Goal: Transaction & Acquisition: Download file/media

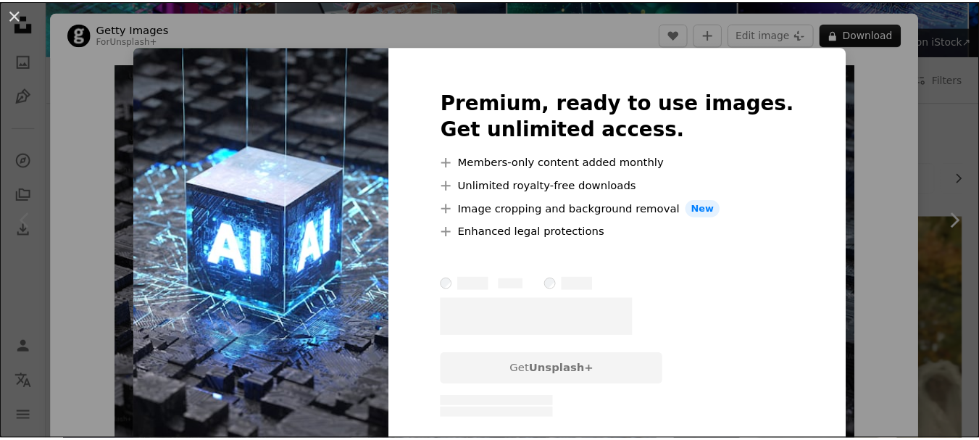
scroll to position [45, 0]
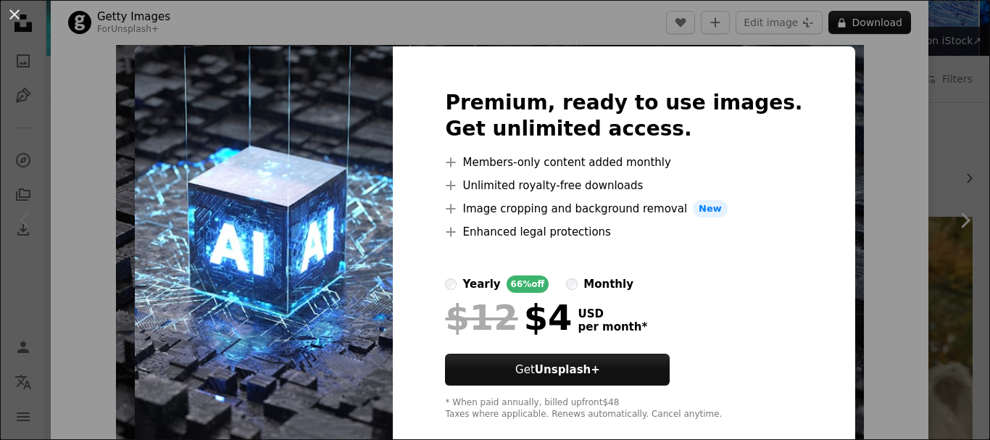
click at [912, 112] on div "An X shape Premium, ready to use images. Get unlimited access. A plus sign Memb…" at bounding box center [495, 220] width 990 height 440
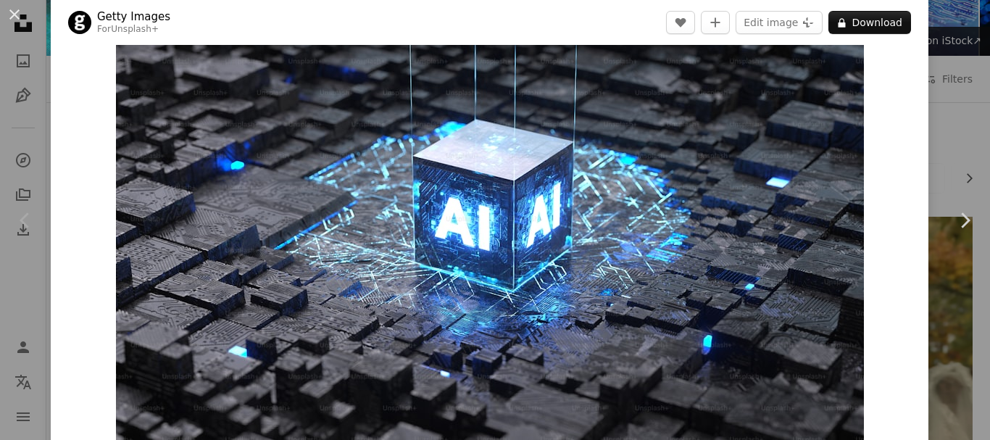
click at [933, 101] on div "An X shape Chevron left Chevron right Getty Images For Unsplash+ A heart A plus…" at bounding box center [495, 220] width 990 height 440
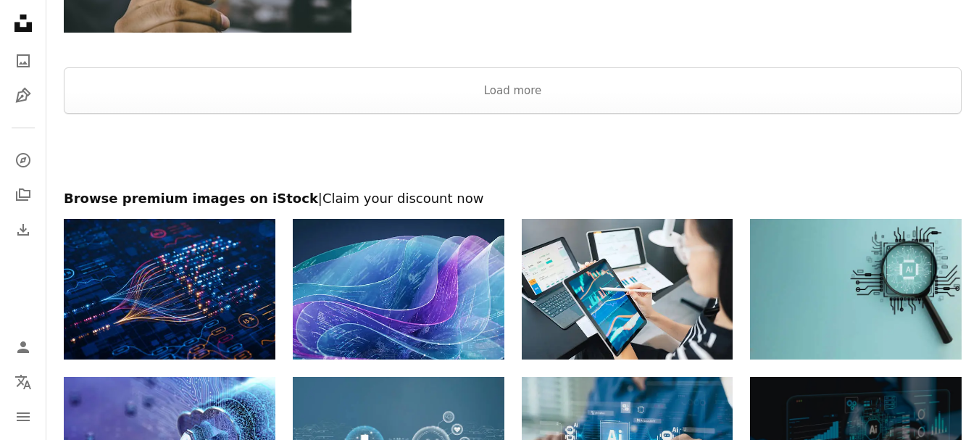
scroll to position [2391, 0]
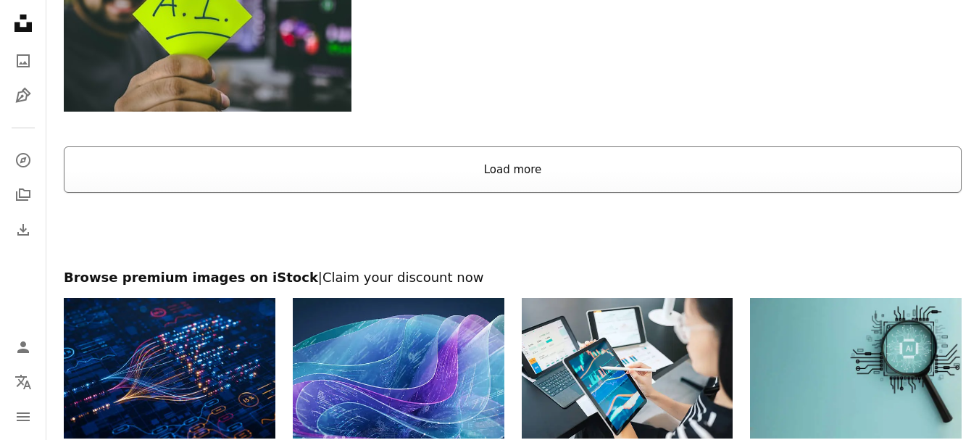
click at [555, 180] on button "Load more" at bounding box center [513, 169] width 898 height 46
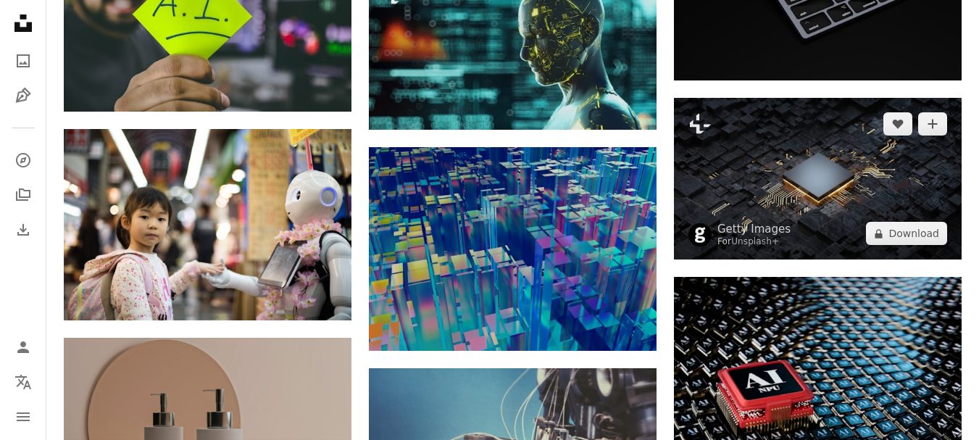
scroll to position [2319, 0]
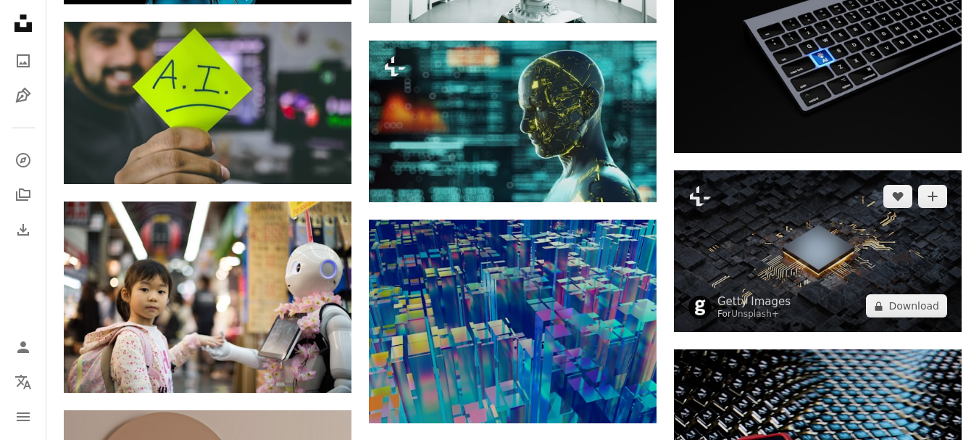
click at [867, 233] on img at bounding box center [818, 251] width 288 height 162
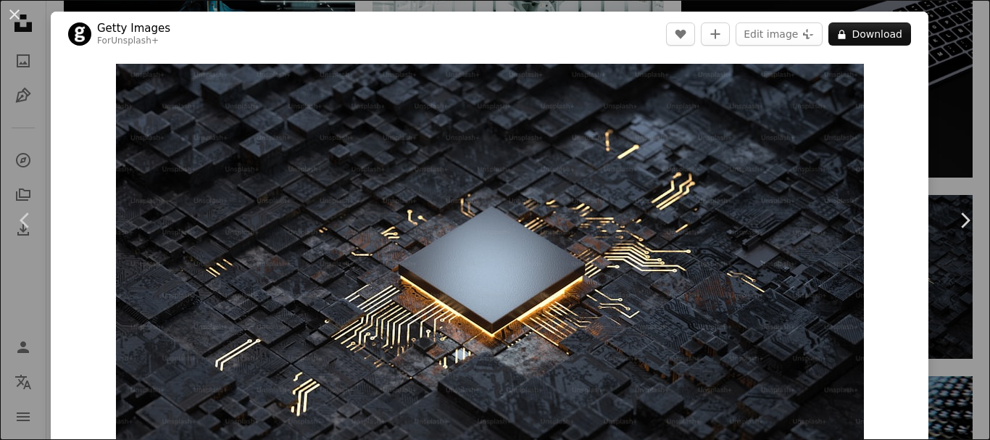
click at [918, 124] on div "An X shape Chevron left Chevron right Getty Images For Unsplash+ A heart A plus…" at bounding box center [495, 220] width 990 height 440
click at [938, 128] on div "A heart A plus sign BoliviaInteligente Arrow pointing down" at bounding box center [826, 86] width 291 height 183
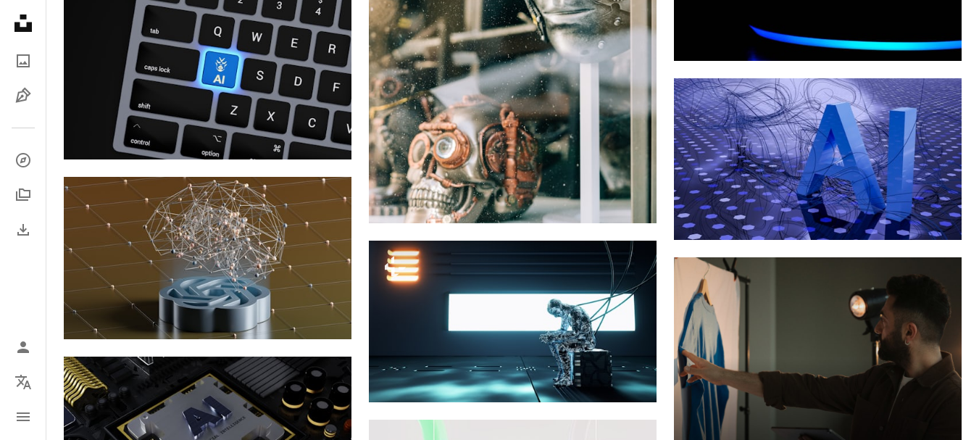
scroll to position [4203, 0]
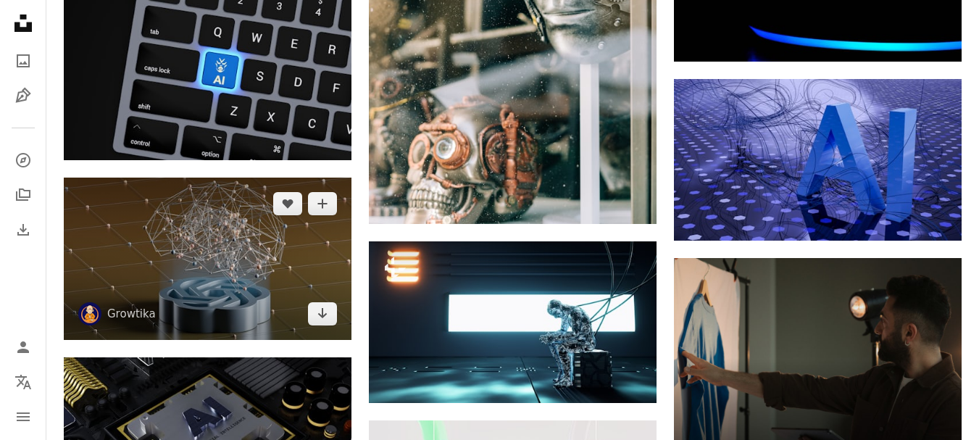
click at [267, 270] on img at bounding box center [208, 259] width 288 height 162
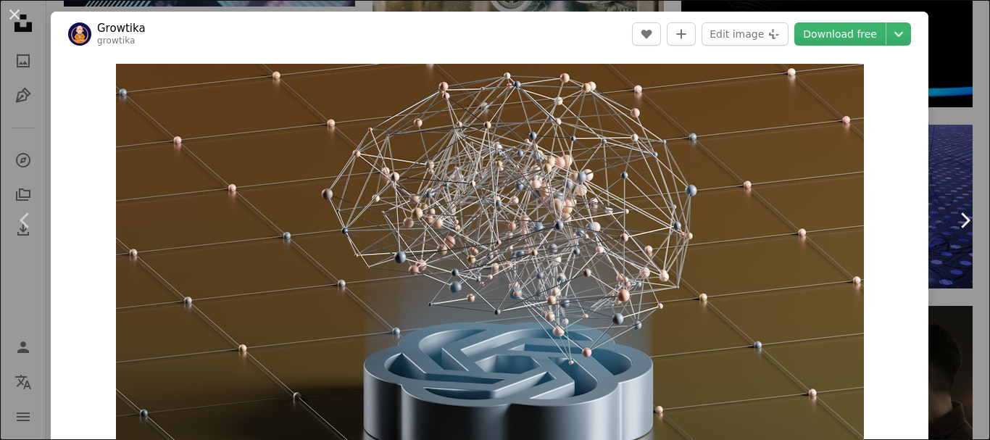
click at [952, 164] on link "Chevron right" at bounding box center [964, 220] width 51 height 139
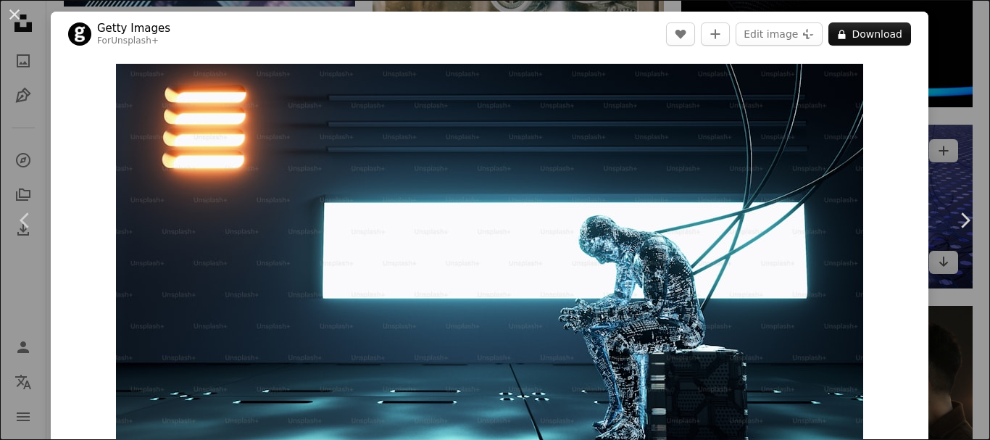
click at [962, 146] on div "An X shape Chevron left Chevron right Getty Images For Unsplash+ A heart A plus…" at bounding box center [495, 220] width 990 height 440
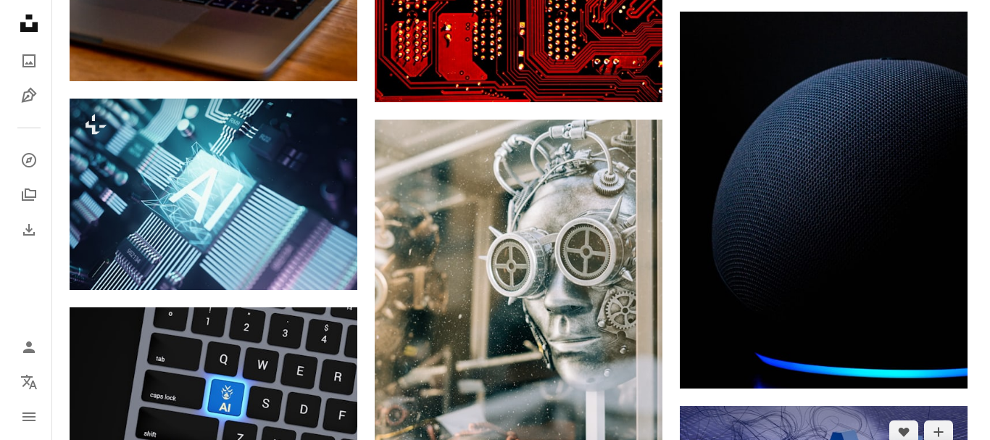
scroll to position [3840, 0]
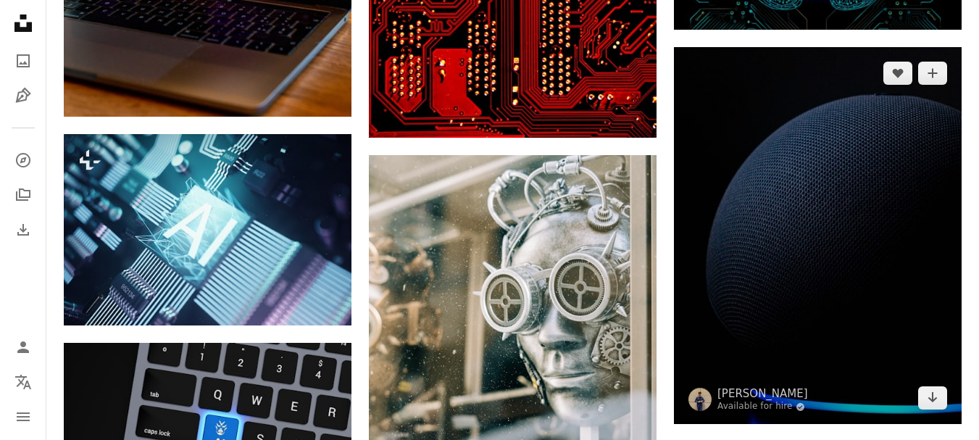
click at [831, 180] on img at bounding box center [818, 235] width 288 height 377
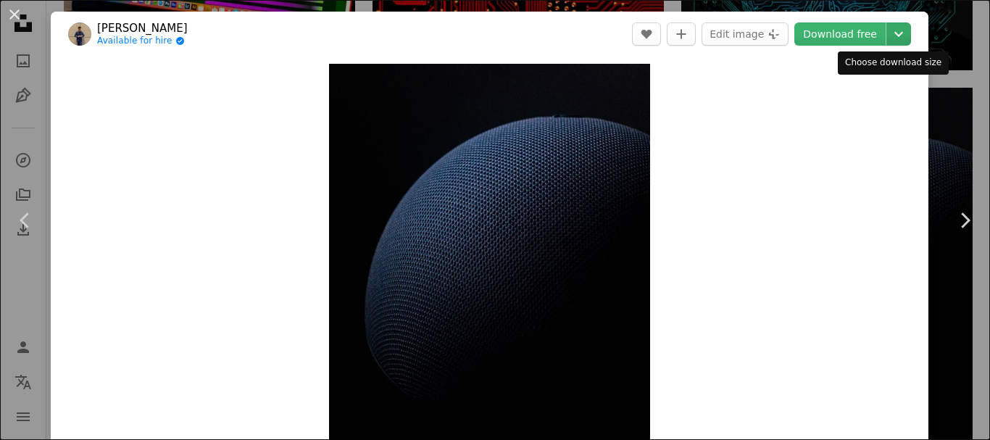
click at [889, 39] on icon "Chevron down" at bounding box center [898, 33] width 23 height 17
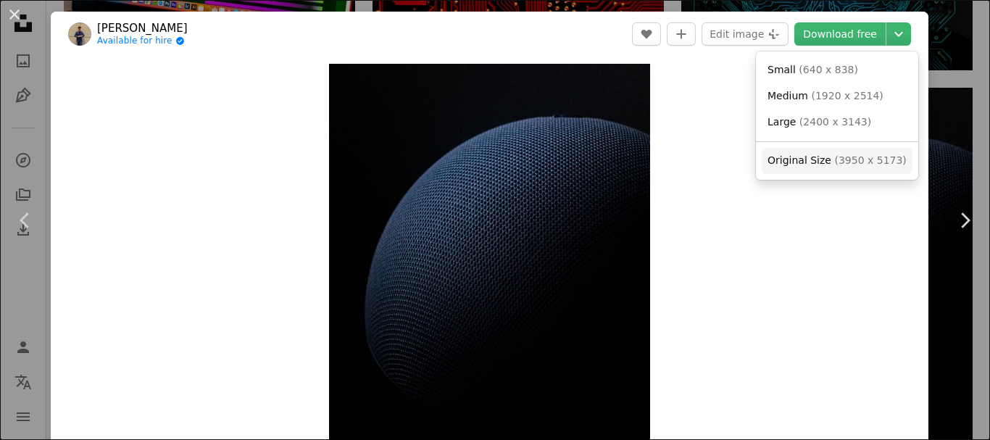
click at [797, 161] on span "Original Size" at bounding box center [799, 160] width 64 height 12
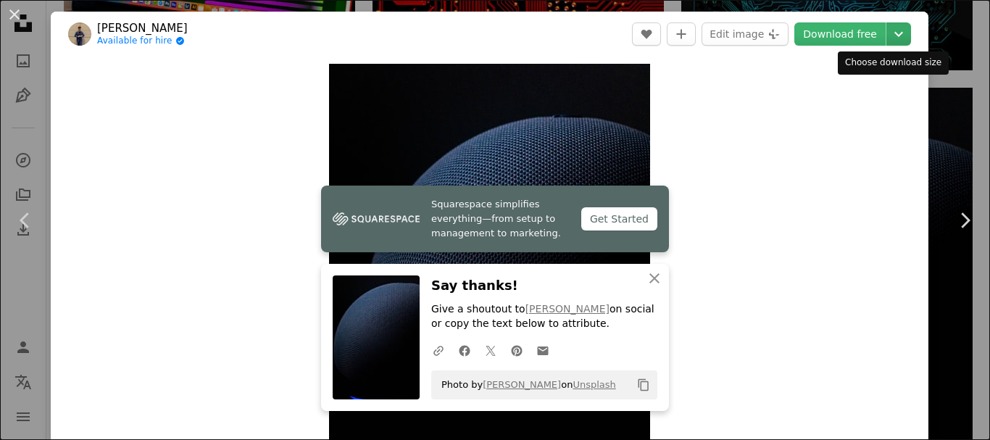
click at [891, 40] on icon "Chevron down" at bounding box center [898, 33] width 23 height 17
